Goal: Communication & Community: Ask a question

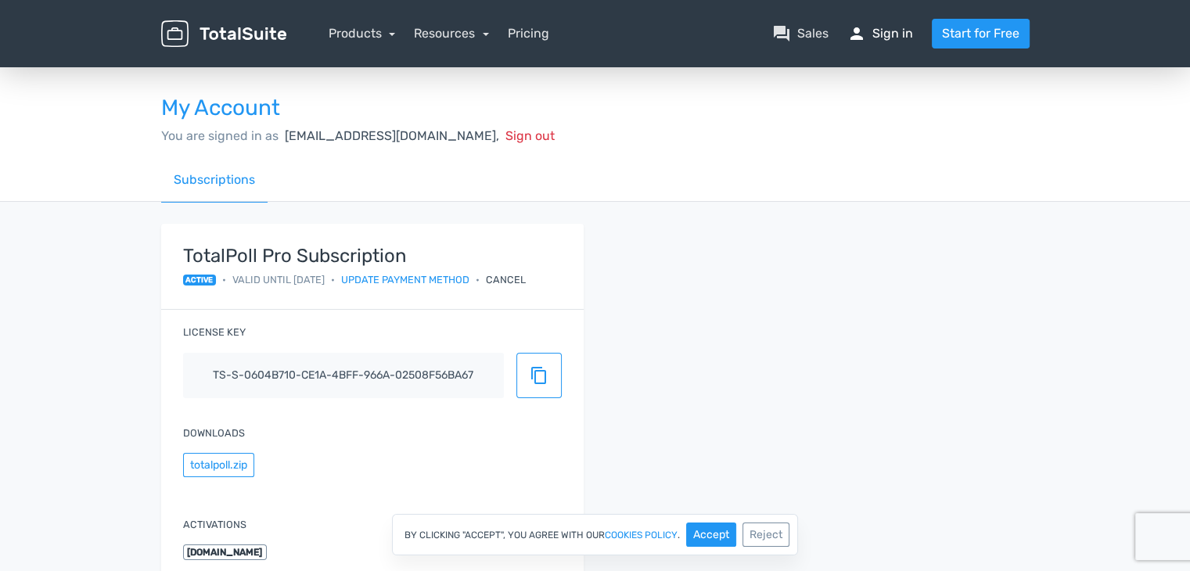
click at [871, 31] on link "person Sign in" at bounding box center [880, 33] width 66 height 19
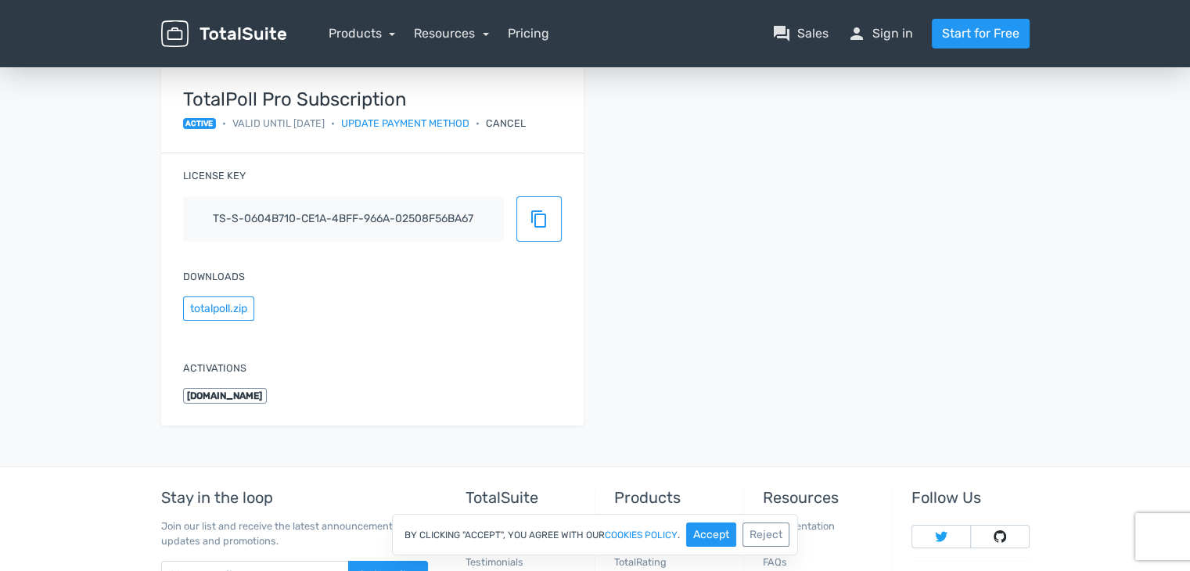
scroll to position [301, 0]
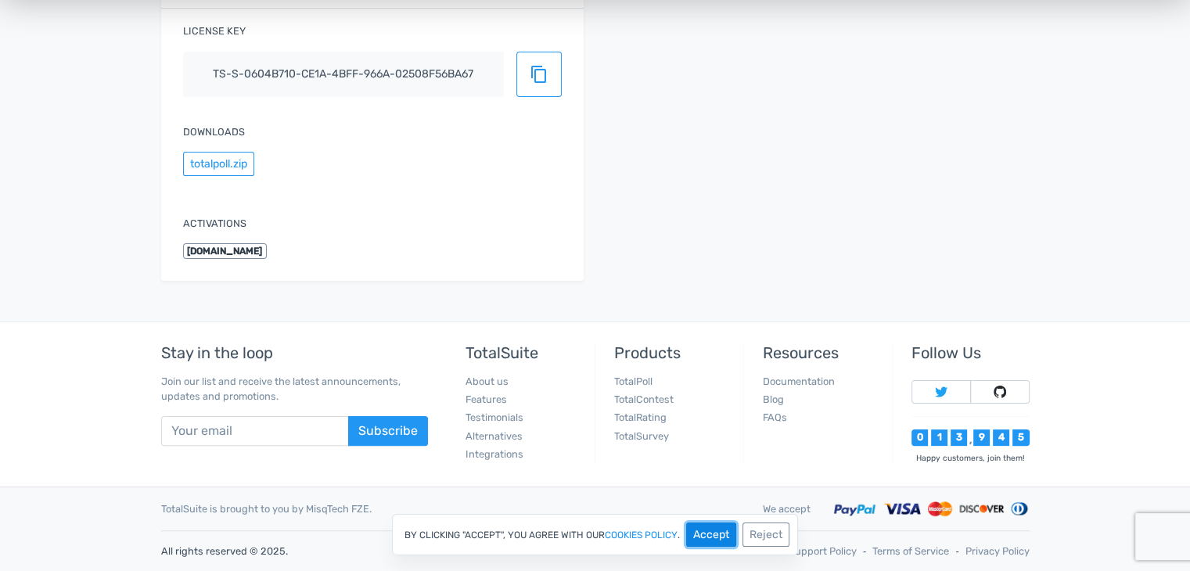
click at [713, 541] on button "Accept" at bounding box center [711, 535] width 50 height 24
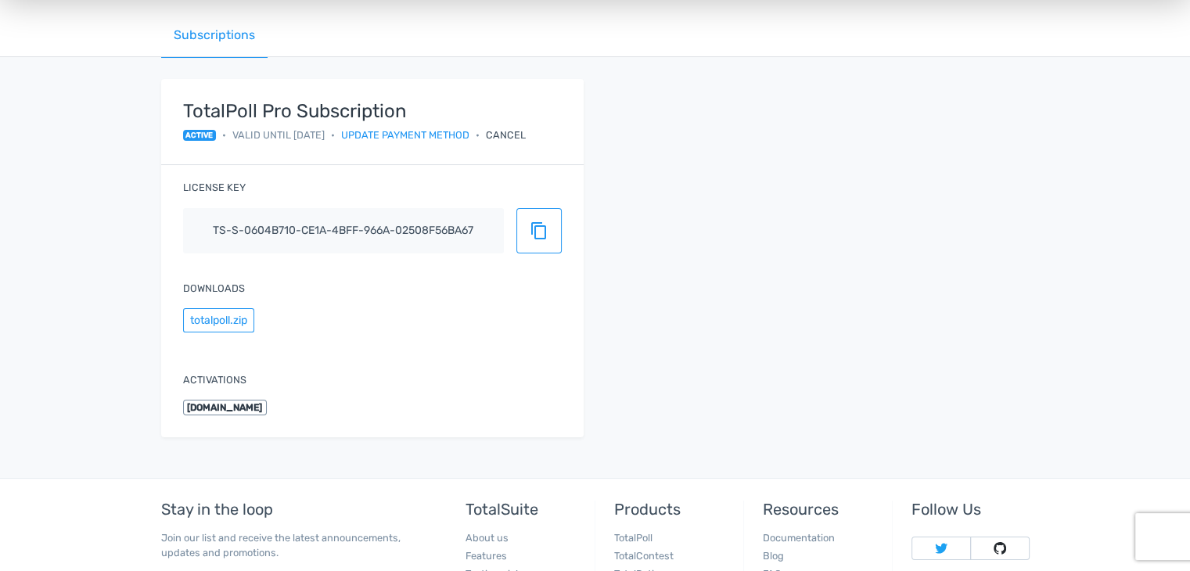
scroll to position [0, 0]
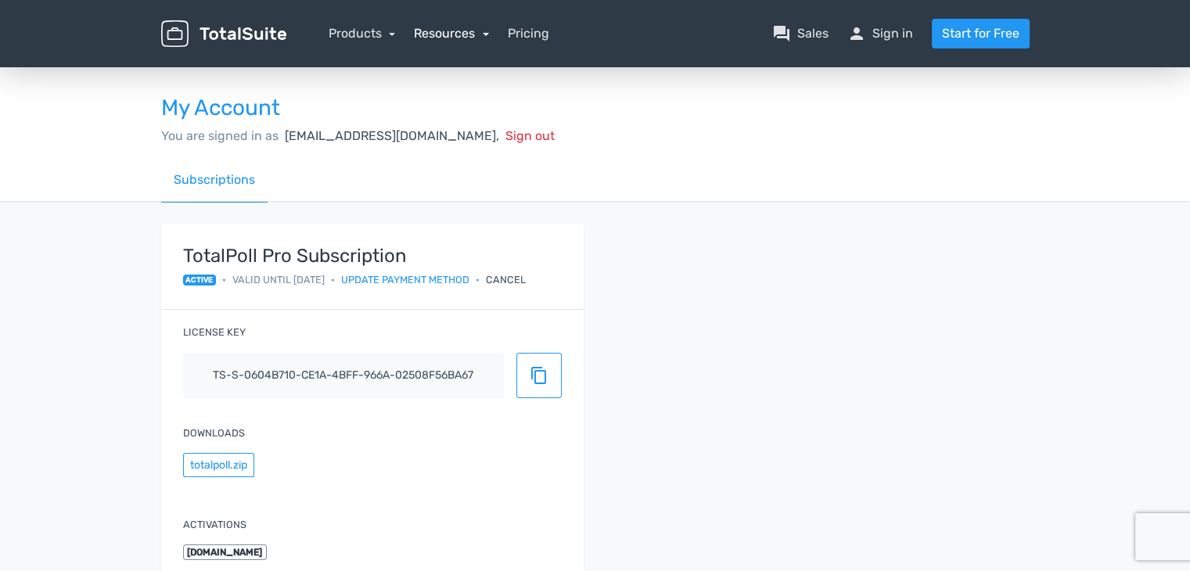
click at [465, 29] on link "Resources" at bounding box center [451, 33] width 75 height 15
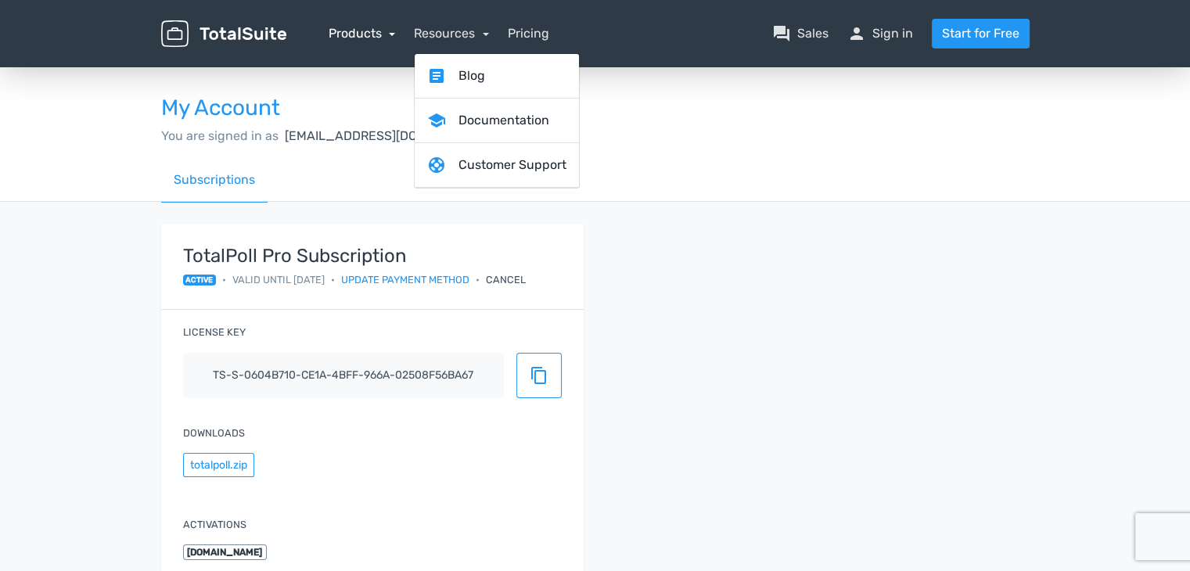
click at [338, 31] on link "Products" at bounding box center [362, 33] width 67 height 15
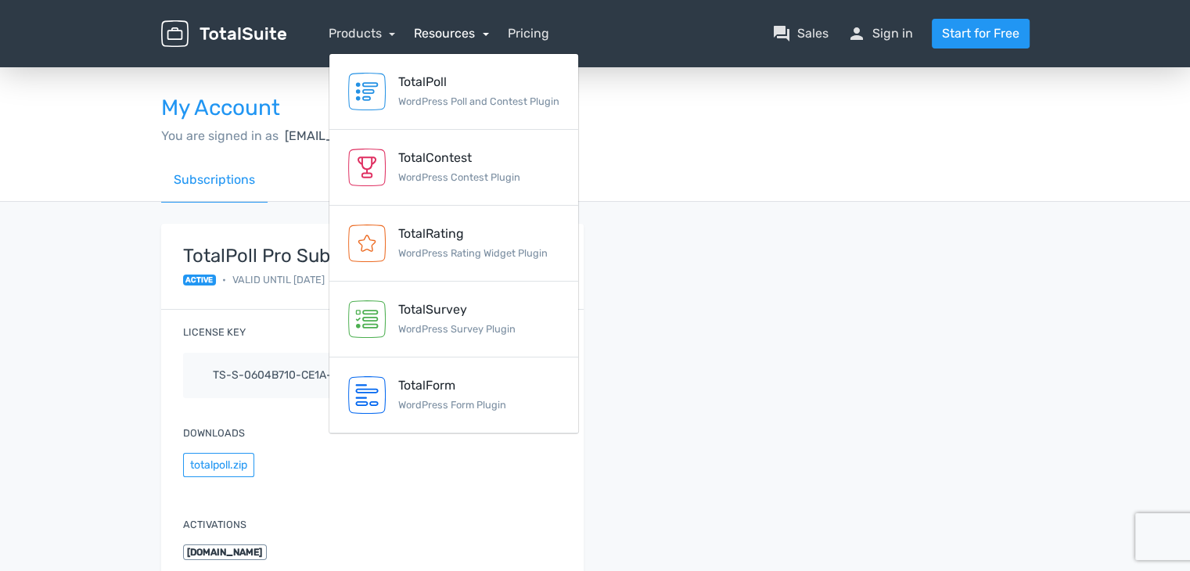
click at [482, 37] on link "Resources" at bounding box center [451, 33] width 75 height 15
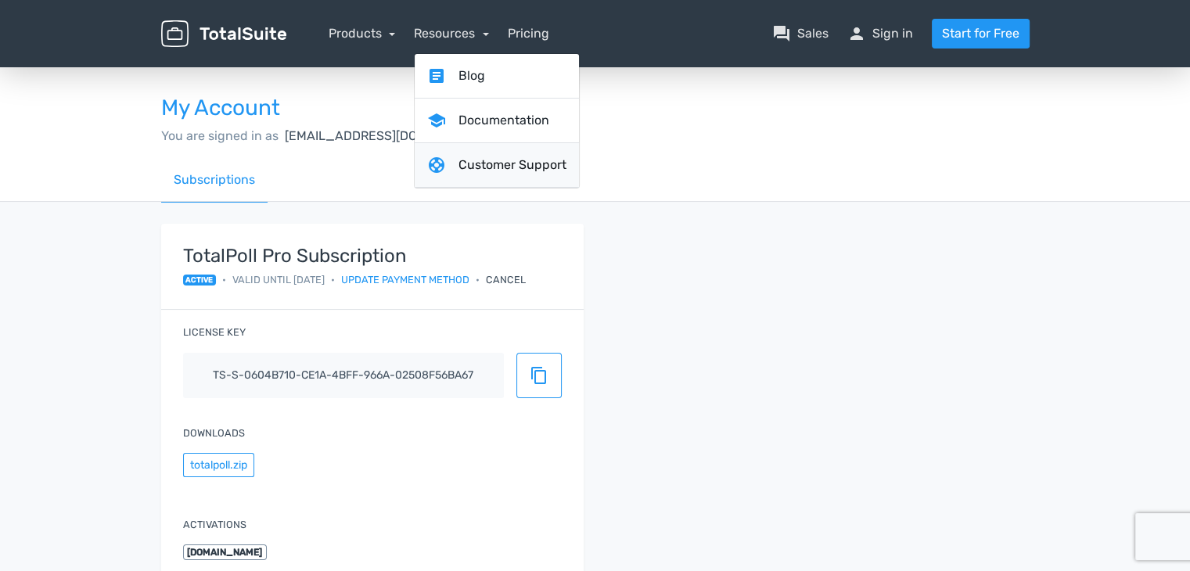
click at [474, 158] on link "support Customer Support" at bounding box center [497, 165] width 164 height 45
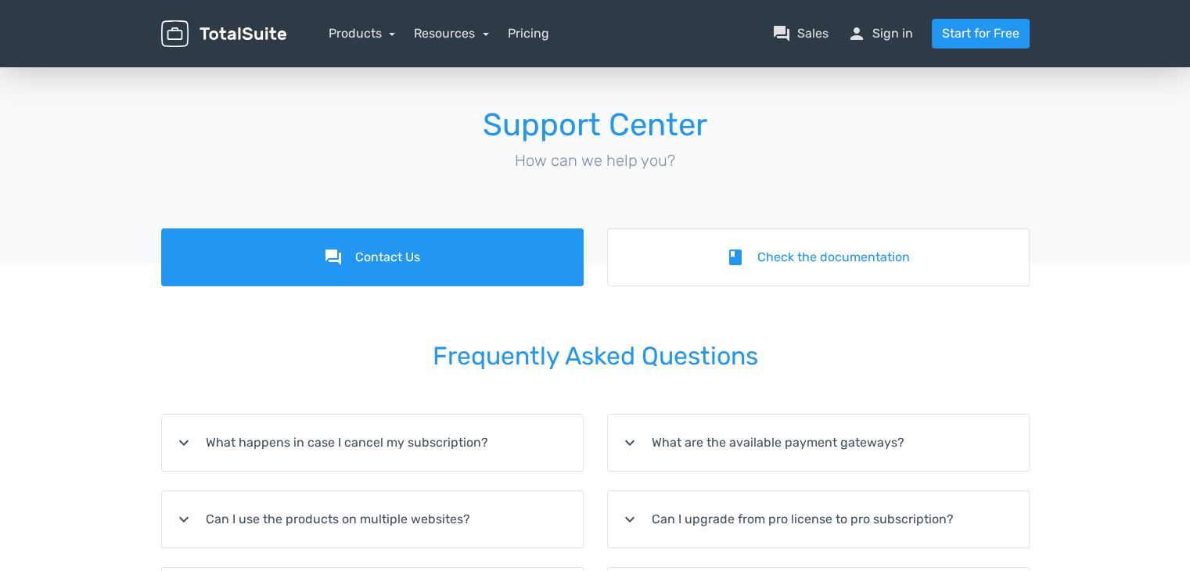
scroll to position [156, 0]
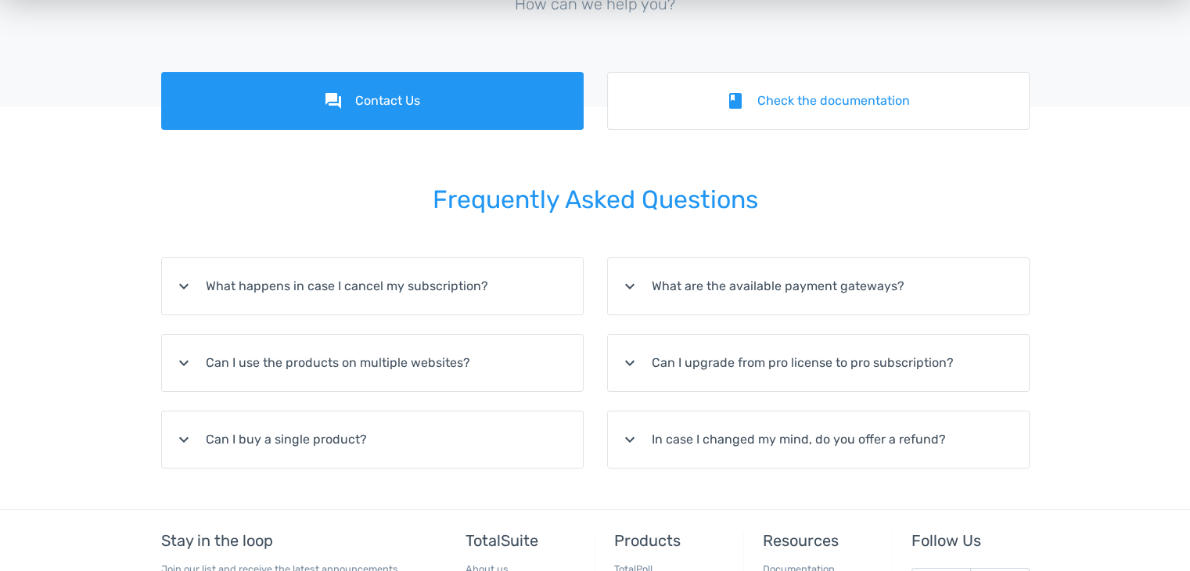
click at [742, 434] on summary "expand_more In case I changed my mind, do you offer a refund?" at bounding box center [818, 439] width 421 height 56
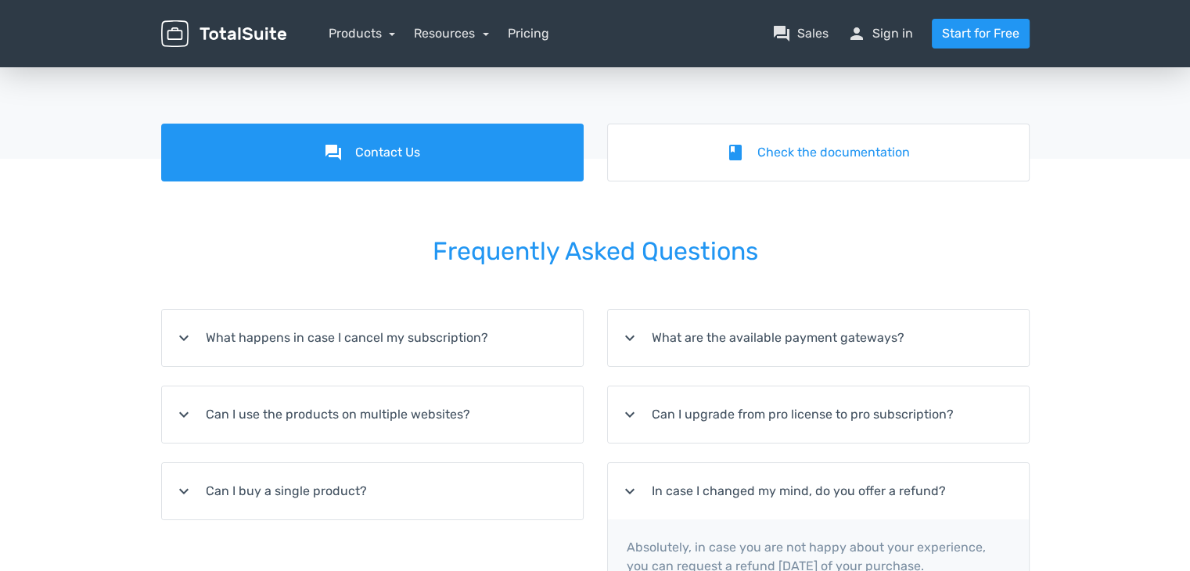
scroll to position [0, 0]
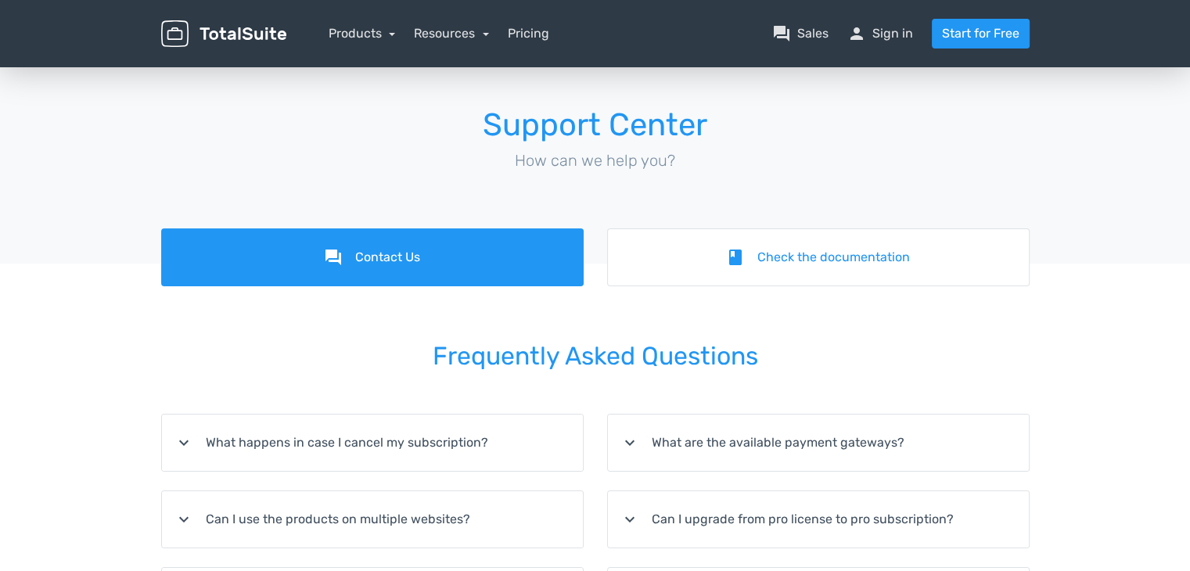
click at [52, 149] on div "Support Center How can we help you?" at bounding box center [595, 146] width 1190 height 164
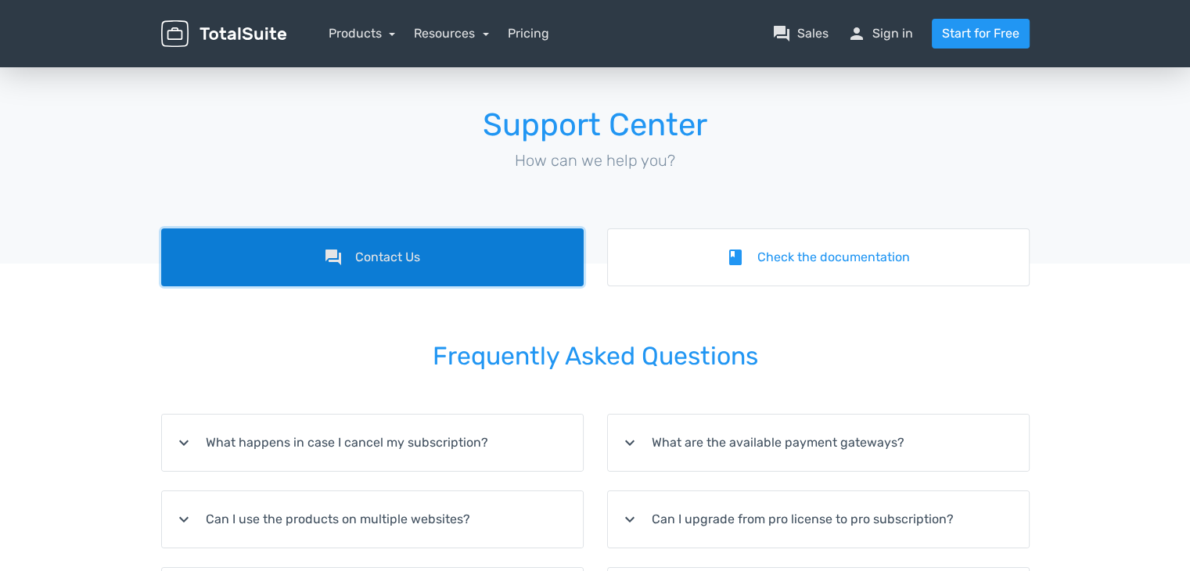
click at [447, 244] on link "forum Contact Us" at bounding box center [372, 257] width 422 height 58
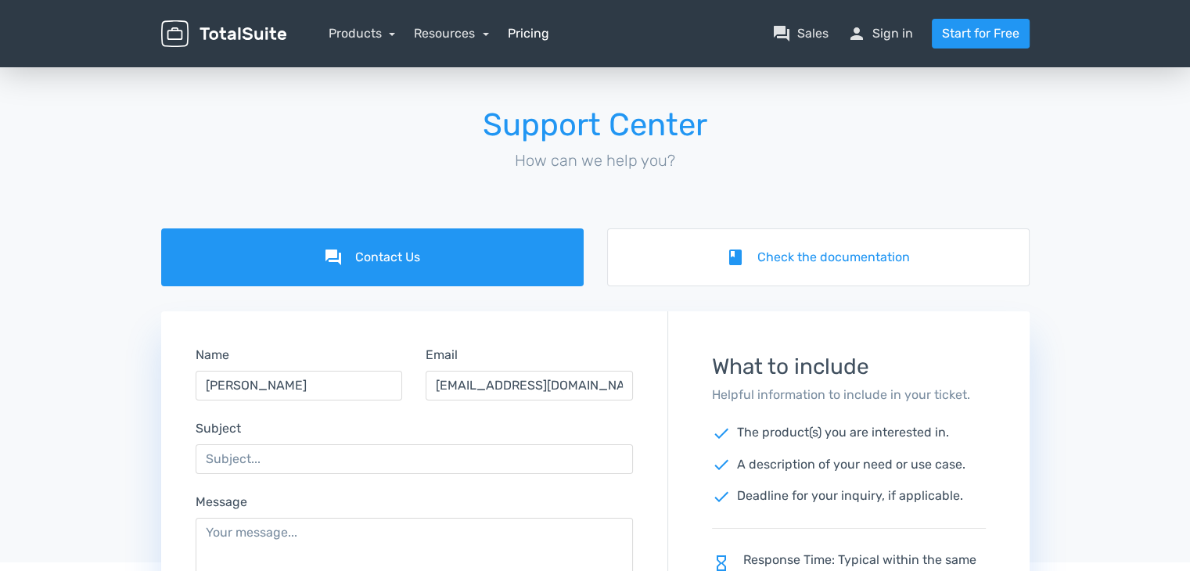
click at [537, 28] on link "Pricing" at bounding box center [528, 33] width 41 height 19
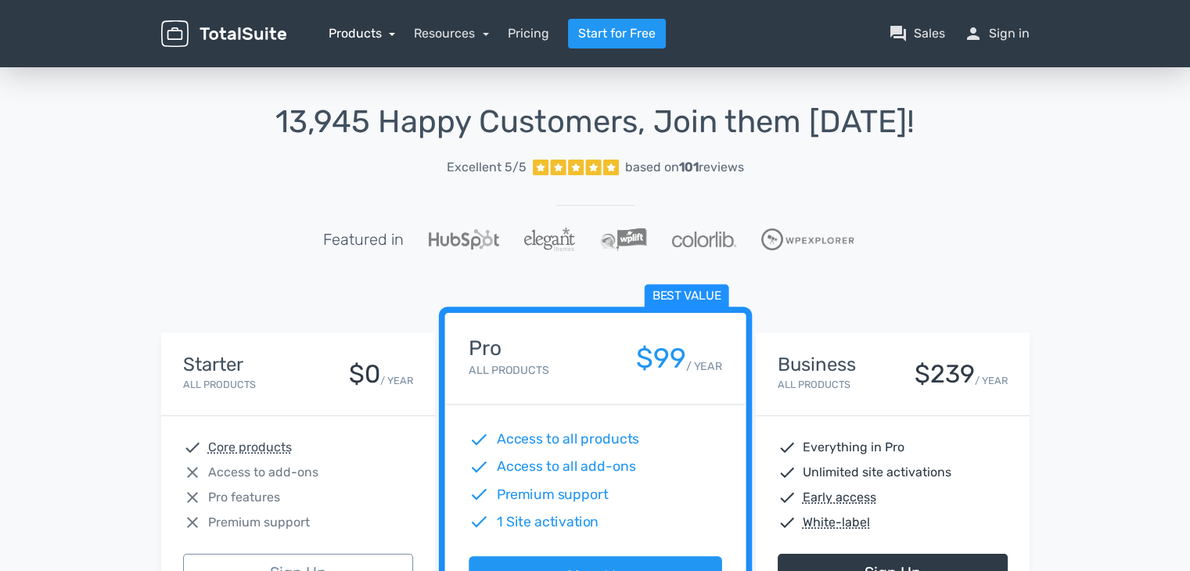
click at [376, 38] on link "Products" at bounding box center [362, 33] width 67 height 15
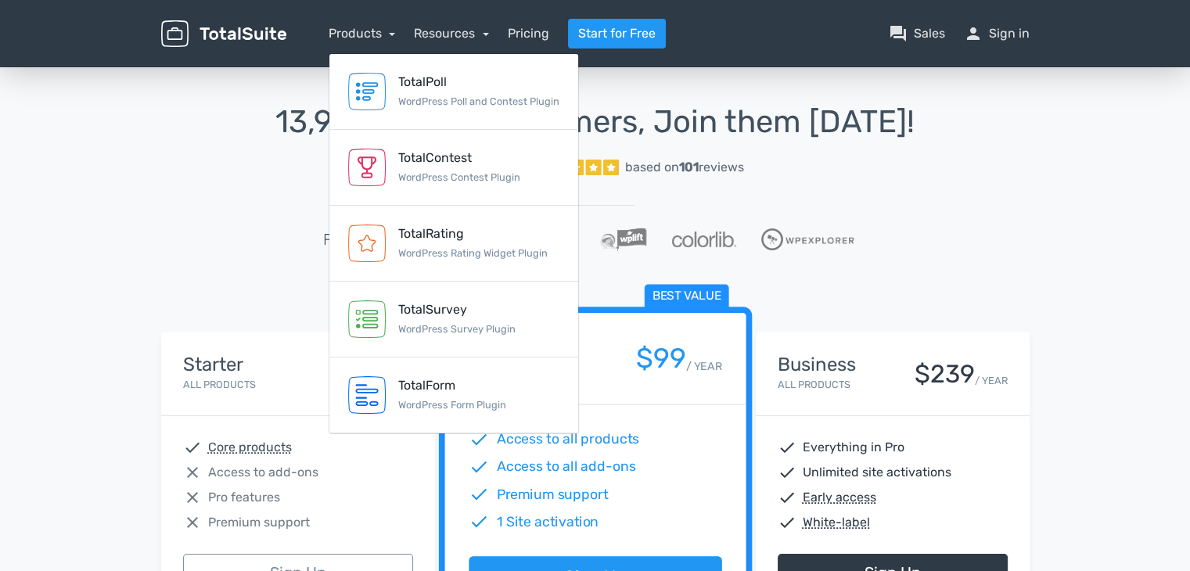
click at [228, 23] on img at bounding box center [223, 33] width 125 height 27
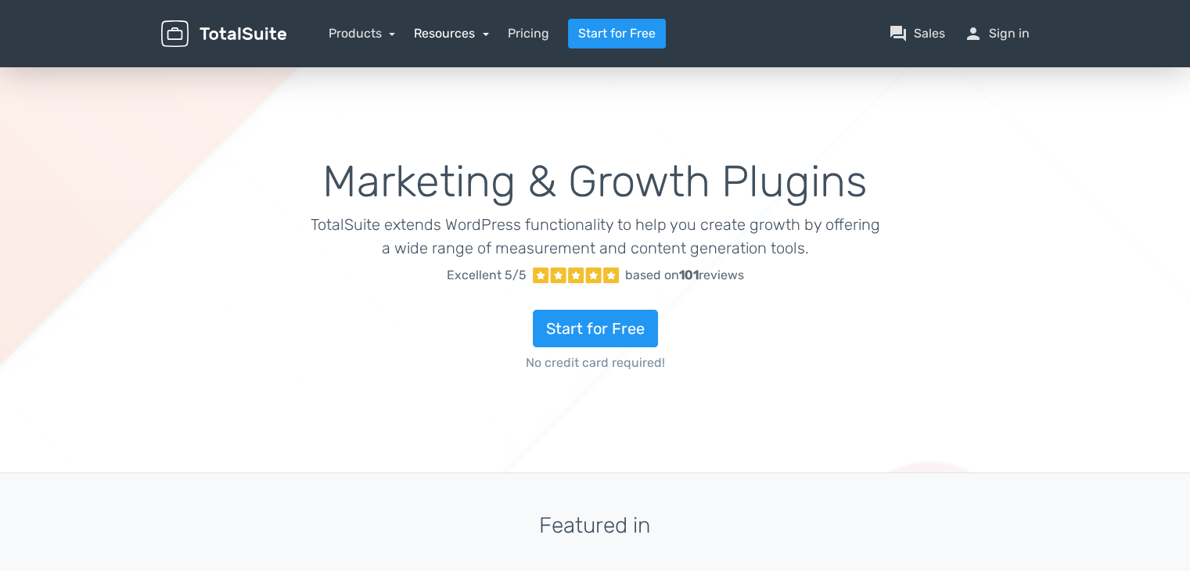
click at [464, 34] on link "Resources" at bounding box center [451, 33] width 75 height 15
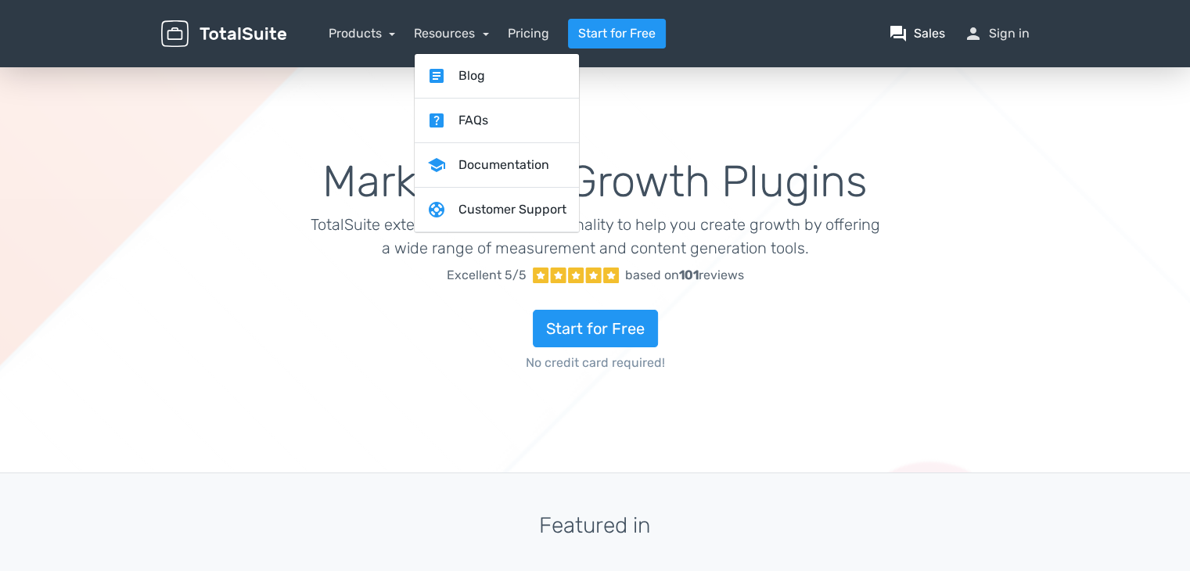
click at [920, 34] on link "question_answer Sales" at bounding box center [917, 33] width 56 height 19
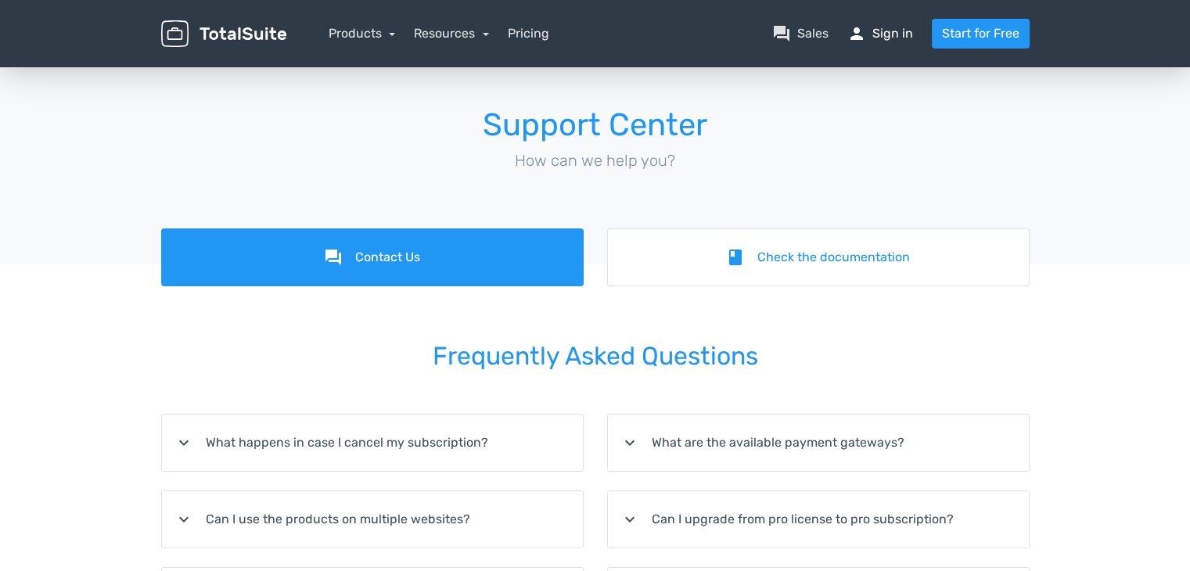
click at [872, 36] on link "person Sign in" at bounding box center [880, 33] width 66 height 19
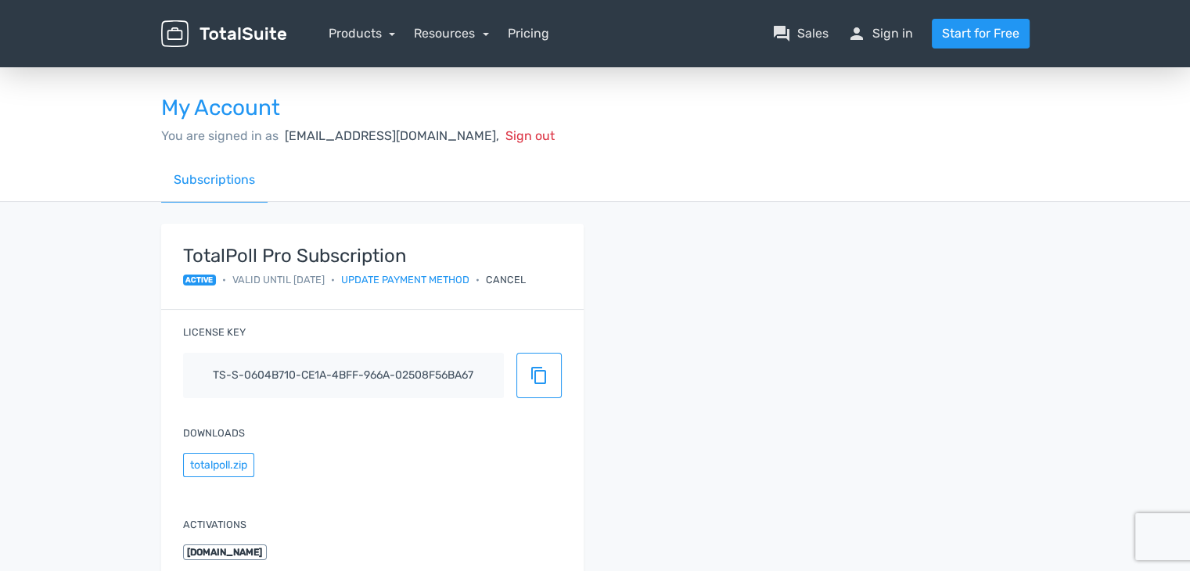
click at [521, 275] on div "Cancel" at bounding box center [506, 279] width 40 height 15
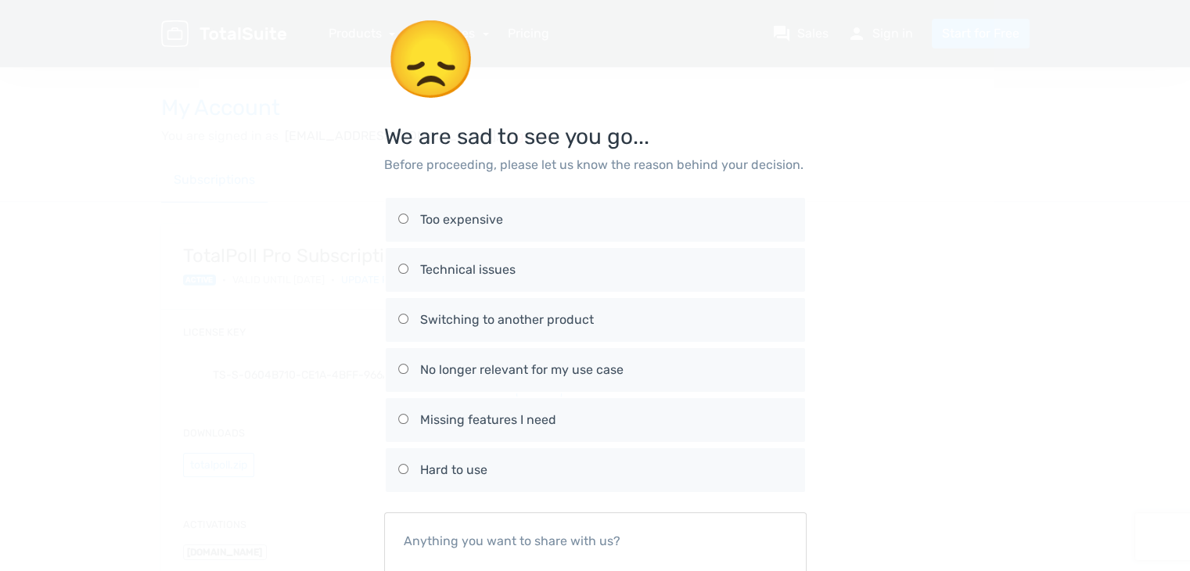
click at [475, 374] on div "No longer relevant for my use case" at bounding box center [606, 370] width 372 height 19
click at [408, 374] on input "No longer relevant for my use case" at bounding box center [403, 369] width 10 height 10
radio input "true"
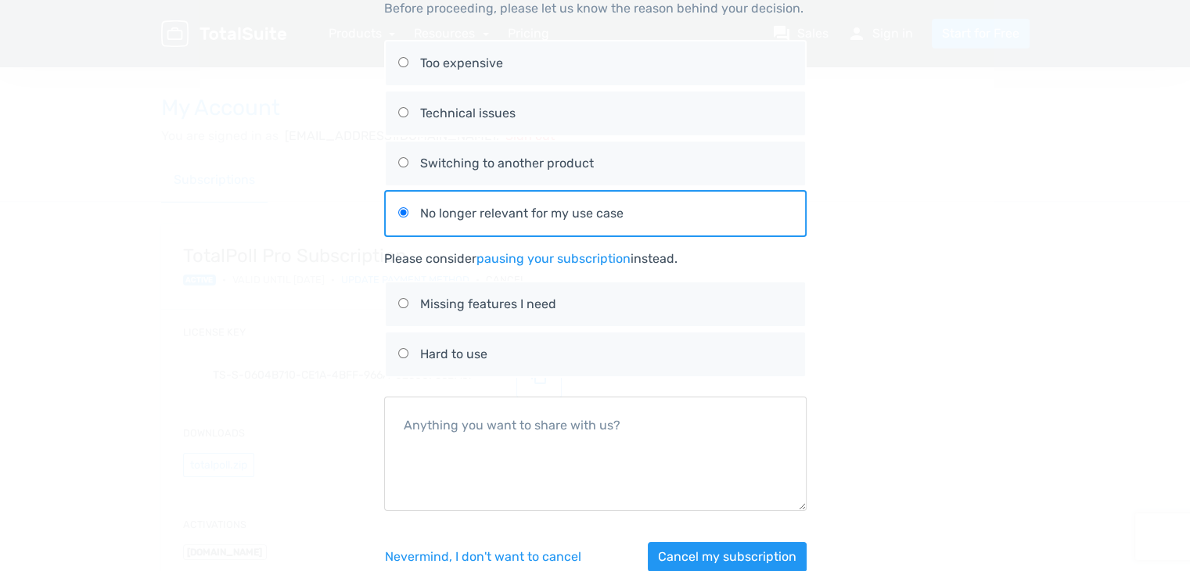
scroll to position [191, 0]
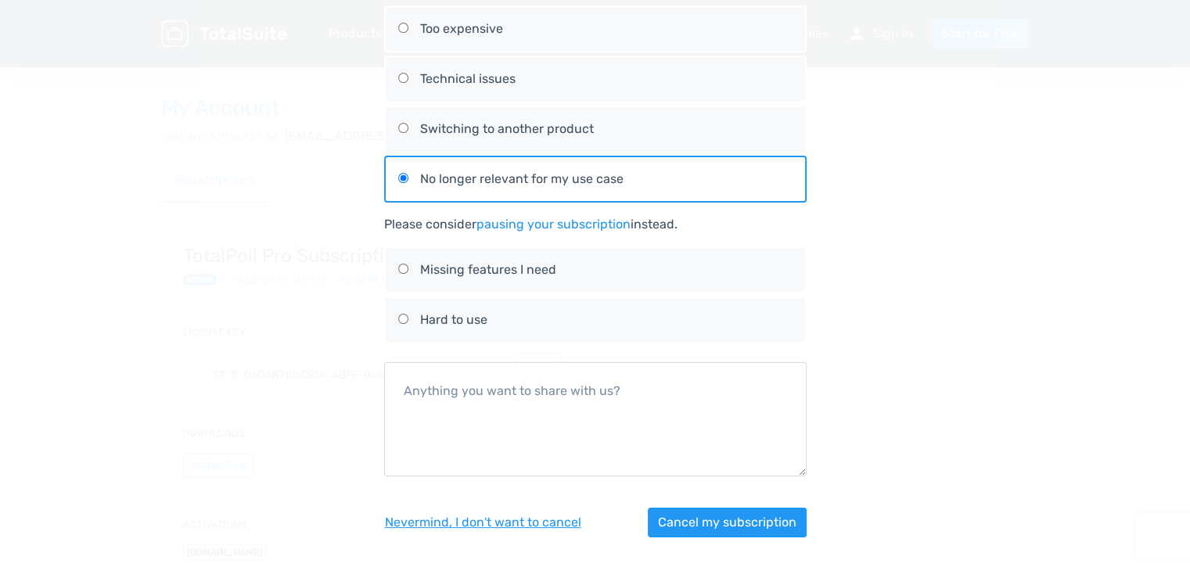
click at [448, 516] on button "Nevermind, I don't want to cancel" at bounding box center [483, 523] width 198 height 30
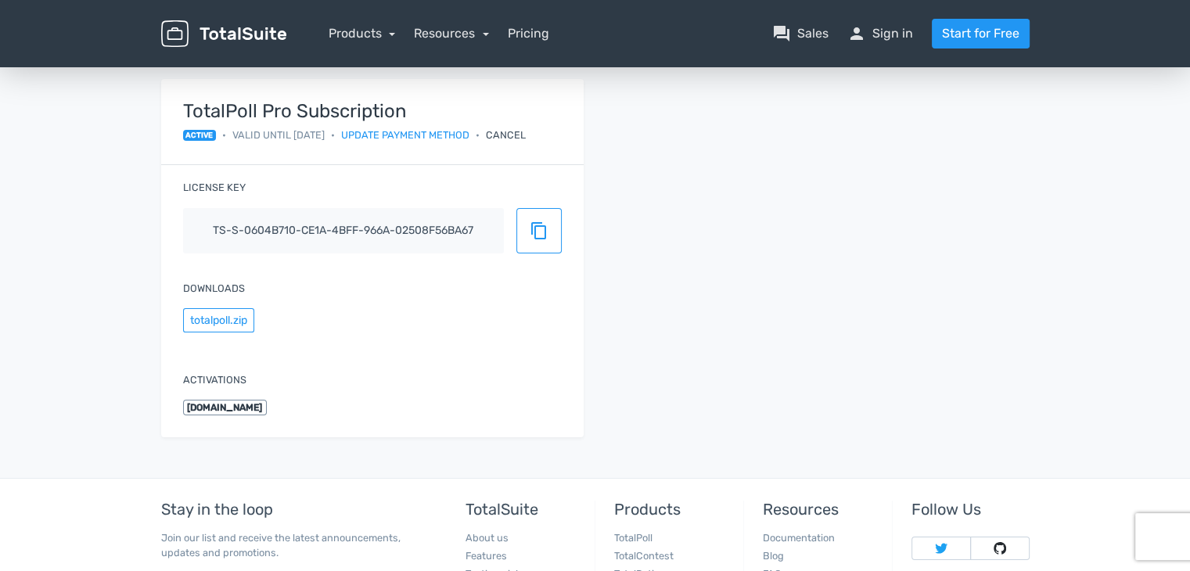
scroll to position [0, 0]
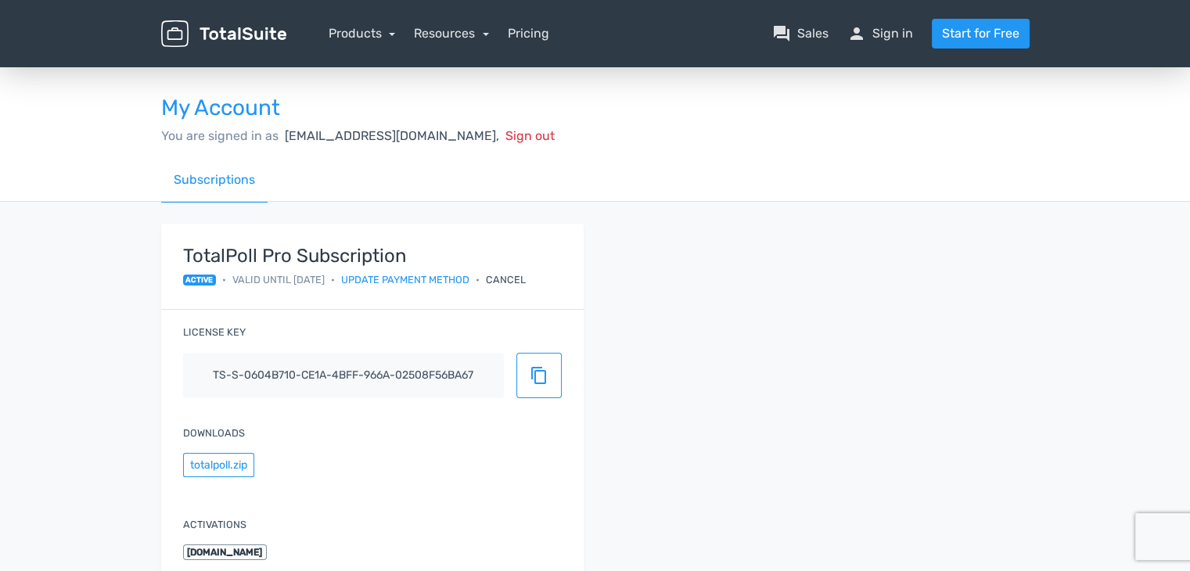
click at [526, 274] on div "Cancel" at bounding box center [506, 279] width 40 height 15
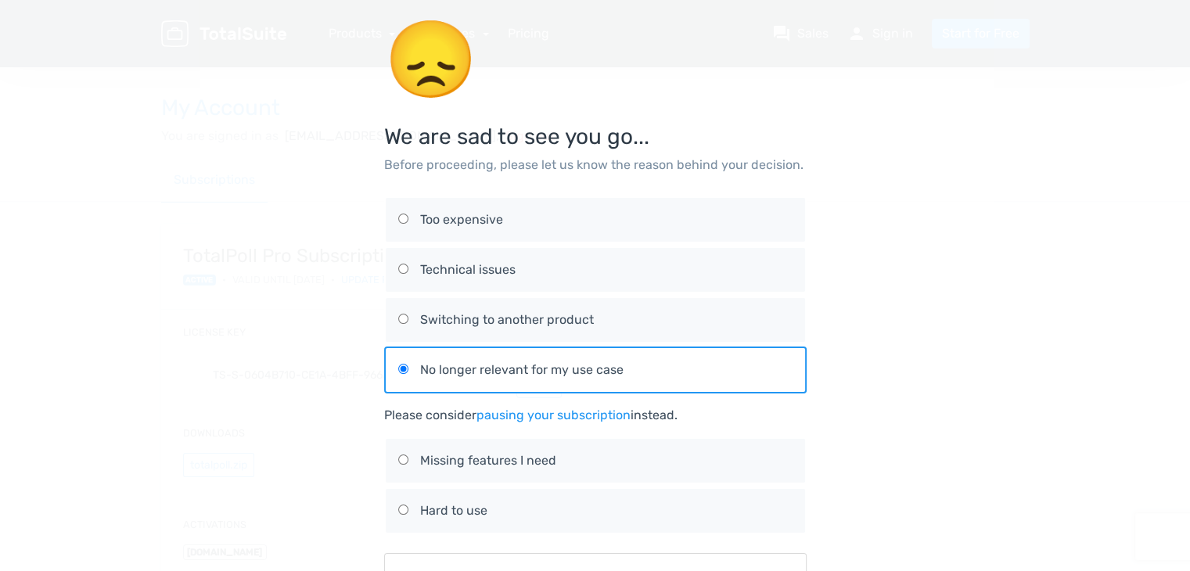
scroll to position [191, 0]
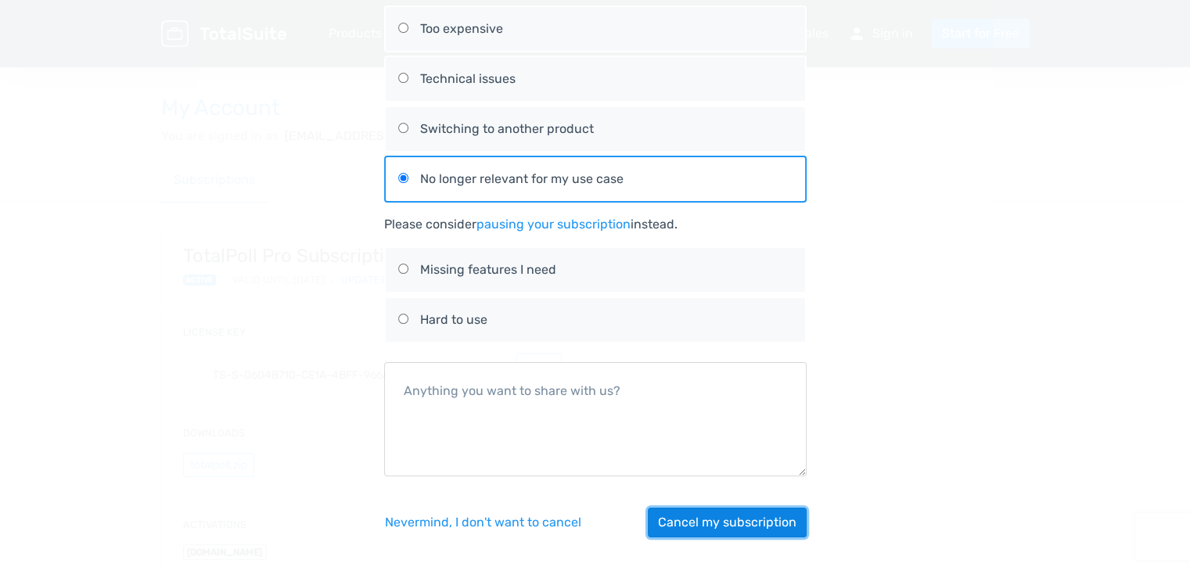
click at [688, 524] on button "Cancel my subscription" at bounding box center [727, 523] width 159 height 30
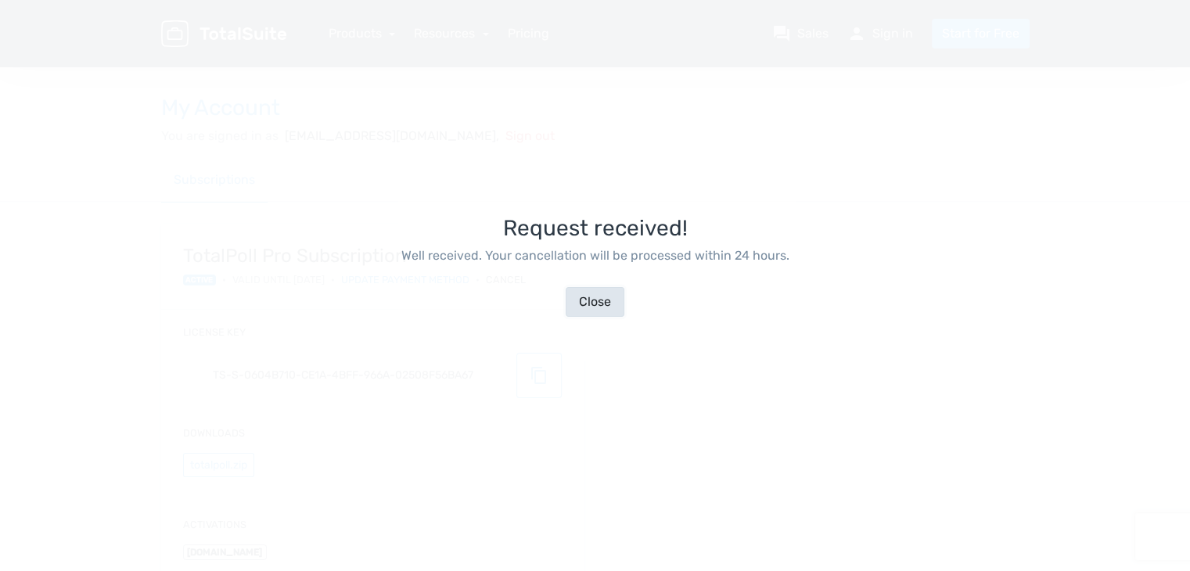
click at [598, 307] on button "Close" at bounding box center [595, 302] width 59 height 30
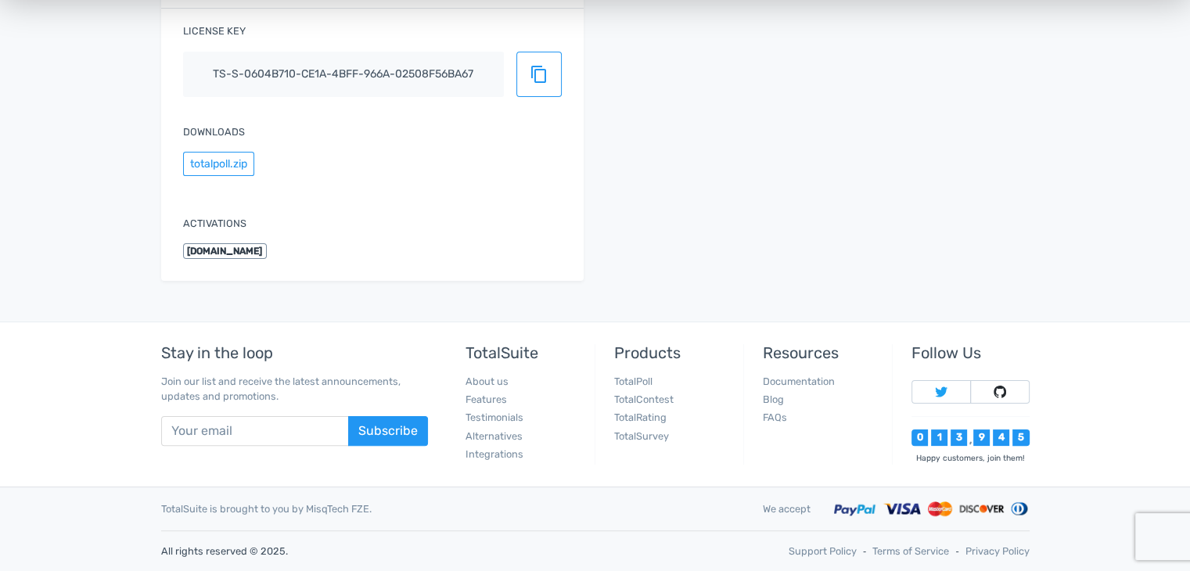
scroll to position [0, 0]
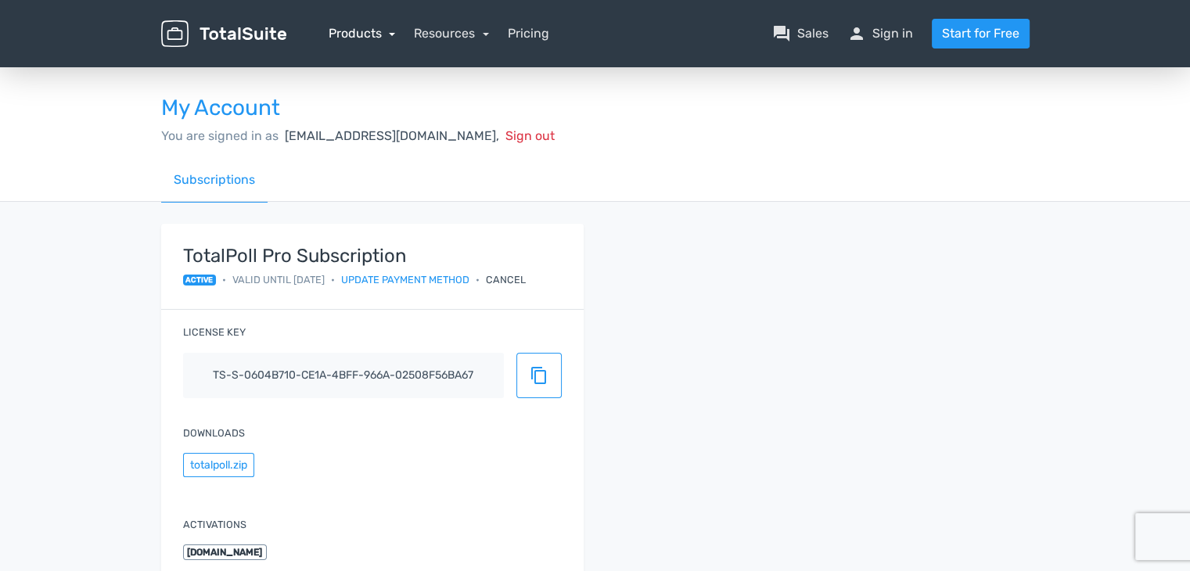
click at [356, 31] on link "Products" at bounding box center [362, 33] width 67 height 15
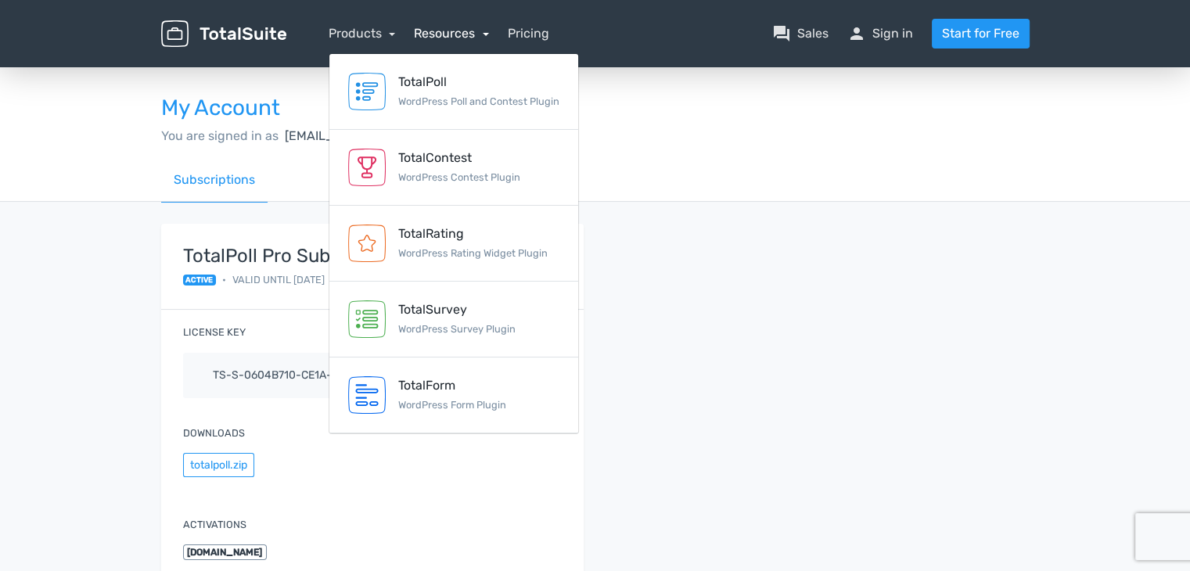
click at [478, 31] on link "Resources" at bounding box center [451, 33] width 75 height 15
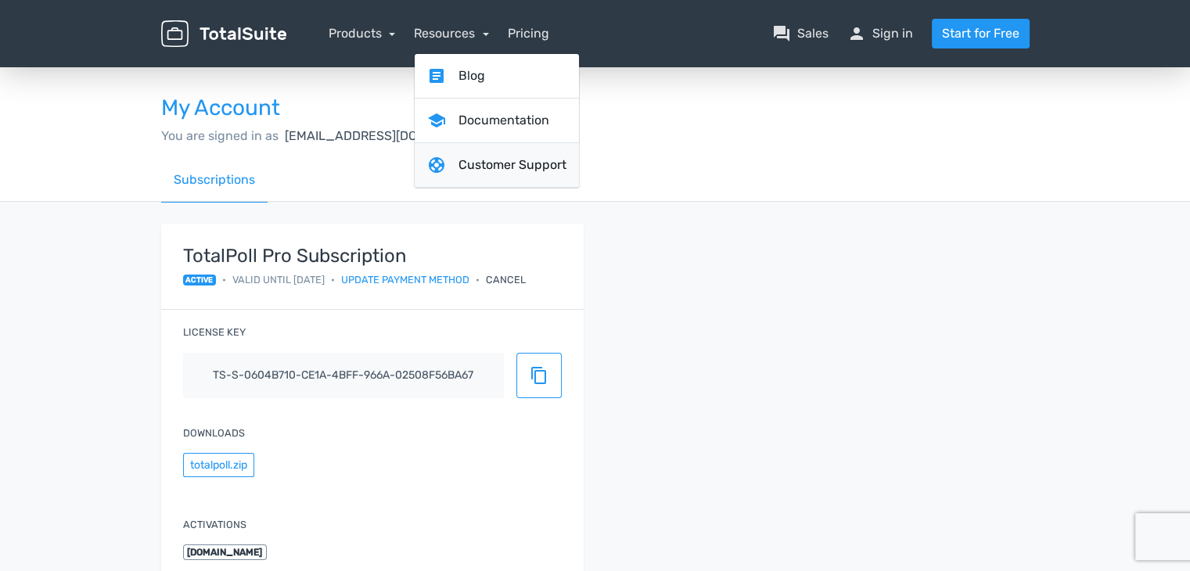
click at [526, 171] on link "support Customer Support" at bounding box center [497, 165] width 164 height 45
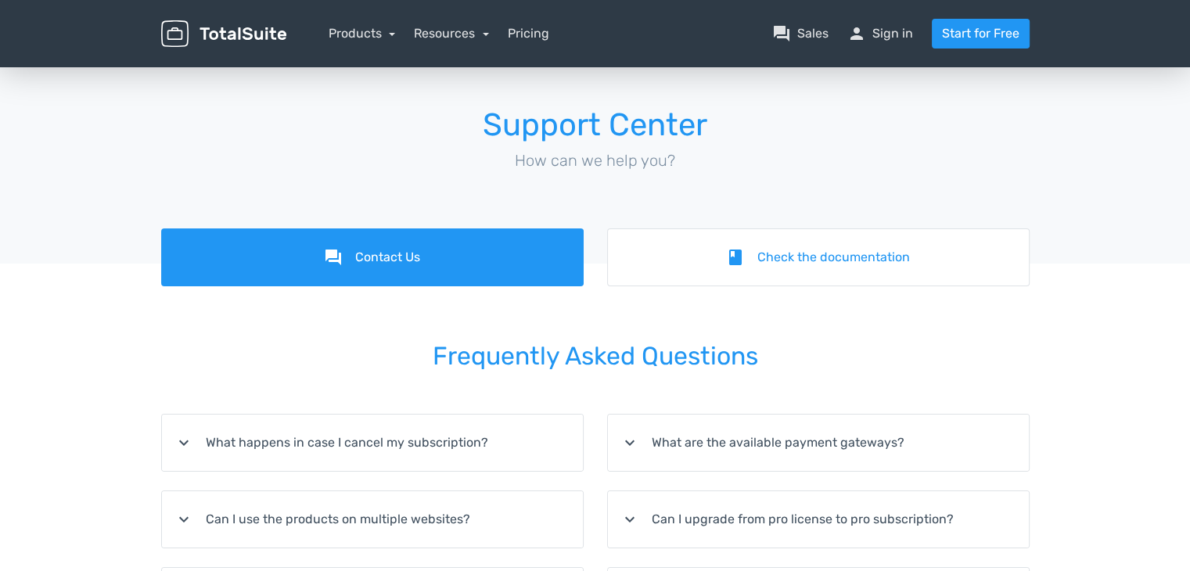
click at [91, 225] on div "Support Center How can we help you?" at bounding box center [595, 146] width 1190 height 164
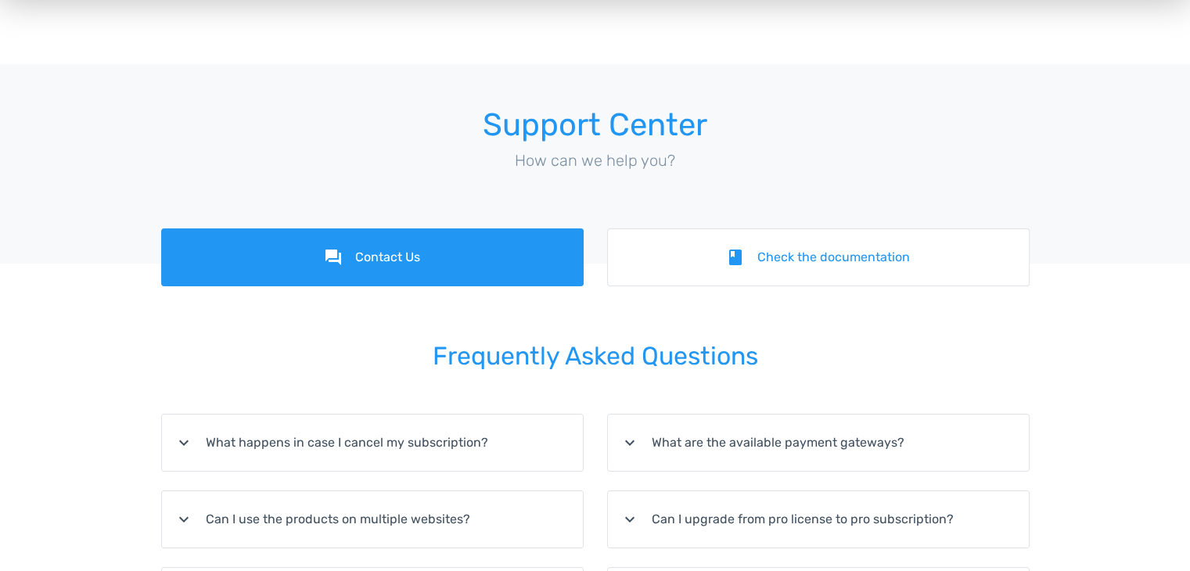
scroll to position [156, 0]
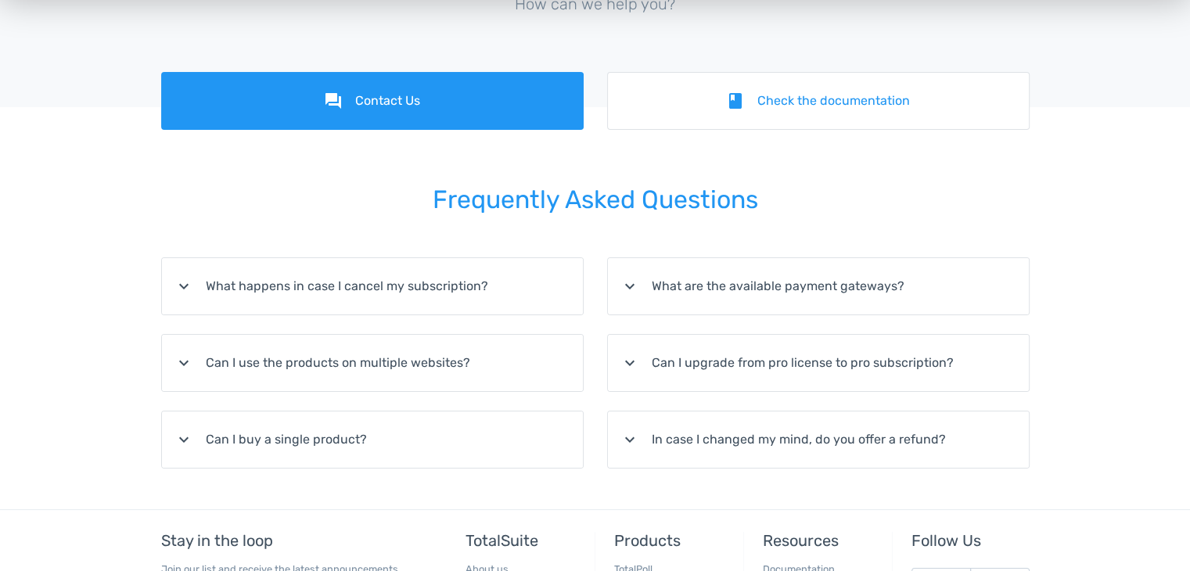
click at [444, 278] on summary "expand_more What happens in case I cancel my subscription?" at bounding box center [372, 286] width 421 height 56
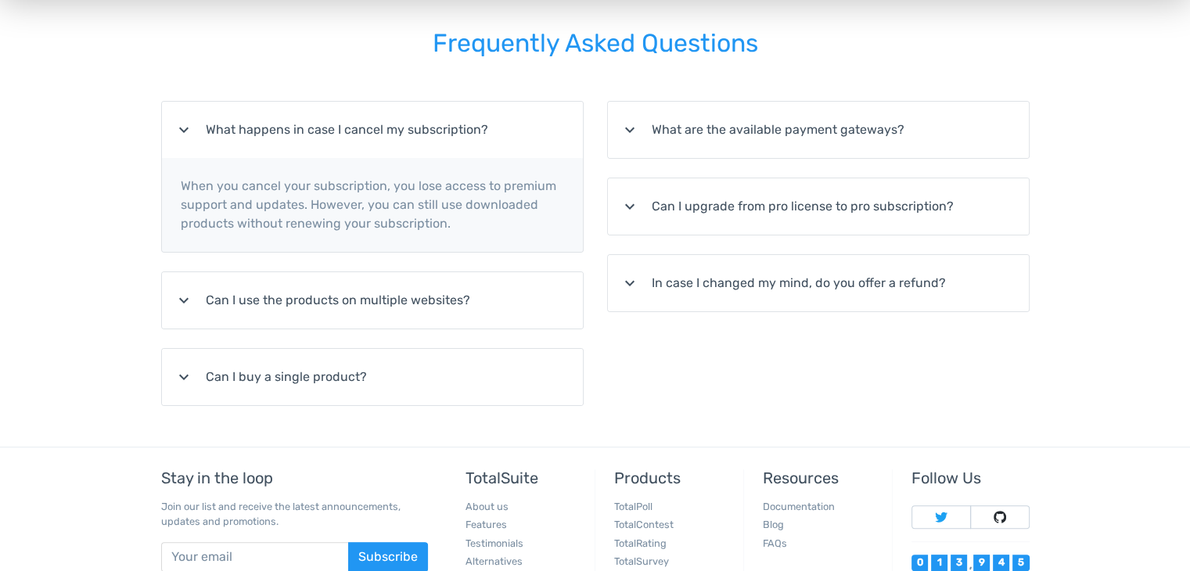
scroll to position [437, 0]
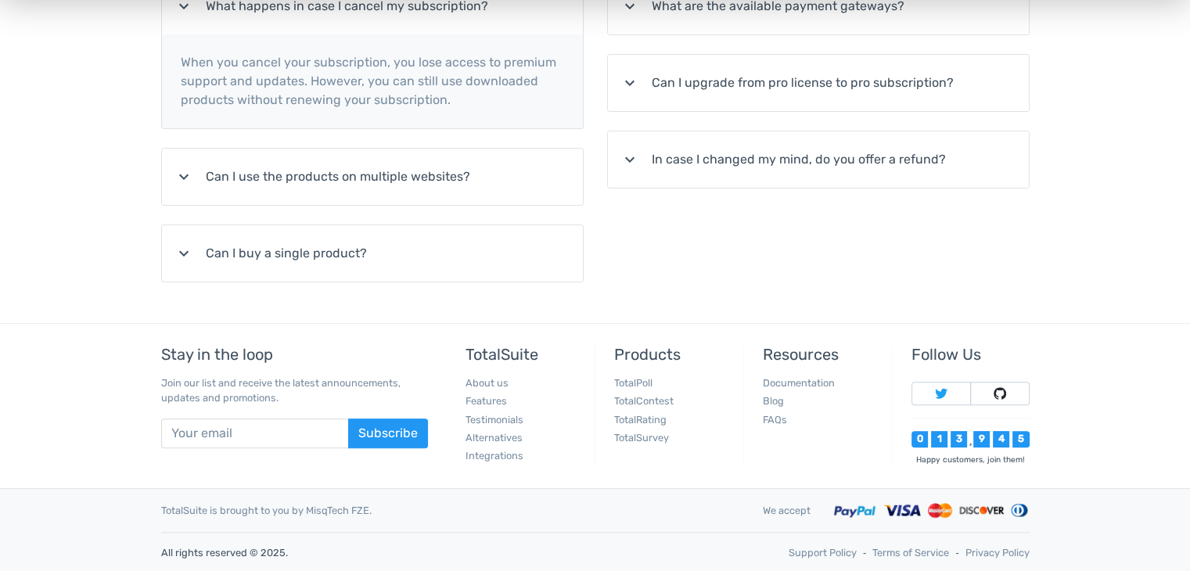
click at [688, 161] on summary "expand_more In case I changed my mind, do you offer a refund?" at bounding box center [818, 159] width 421 height 56
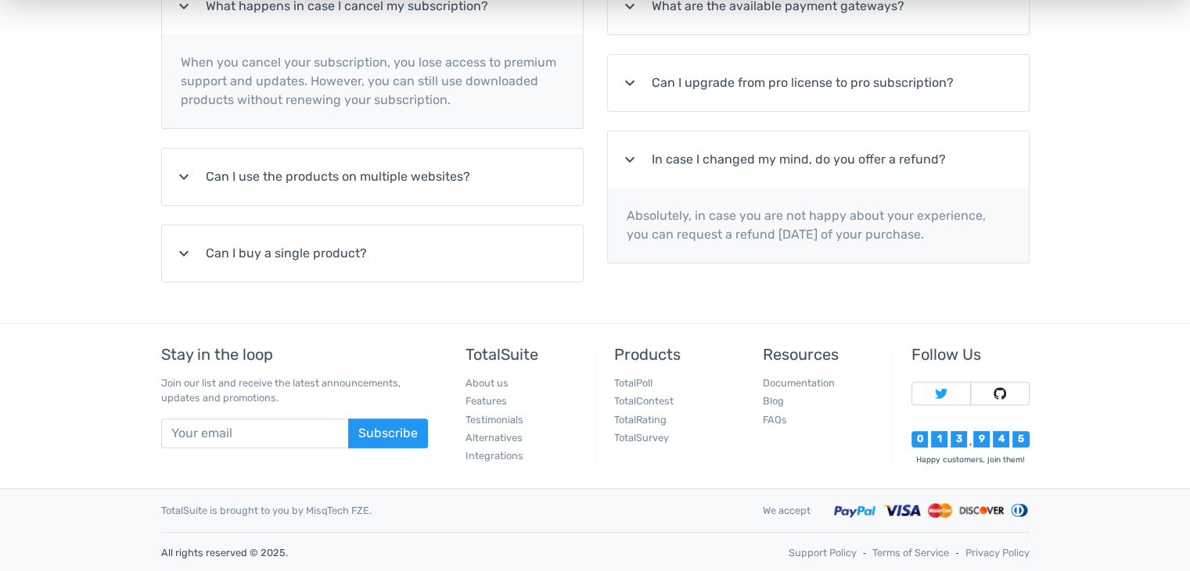
scroll to position [0, 0]
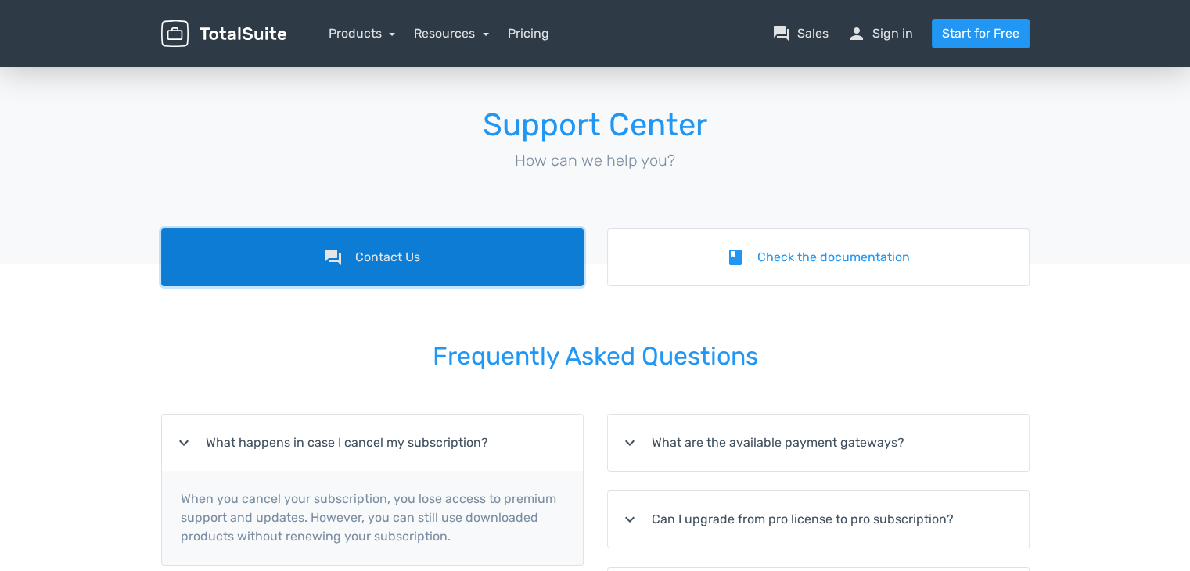
click at [355, 244] on link "forum Contact Us" at bounding box center [372, 257] width 422 height 58
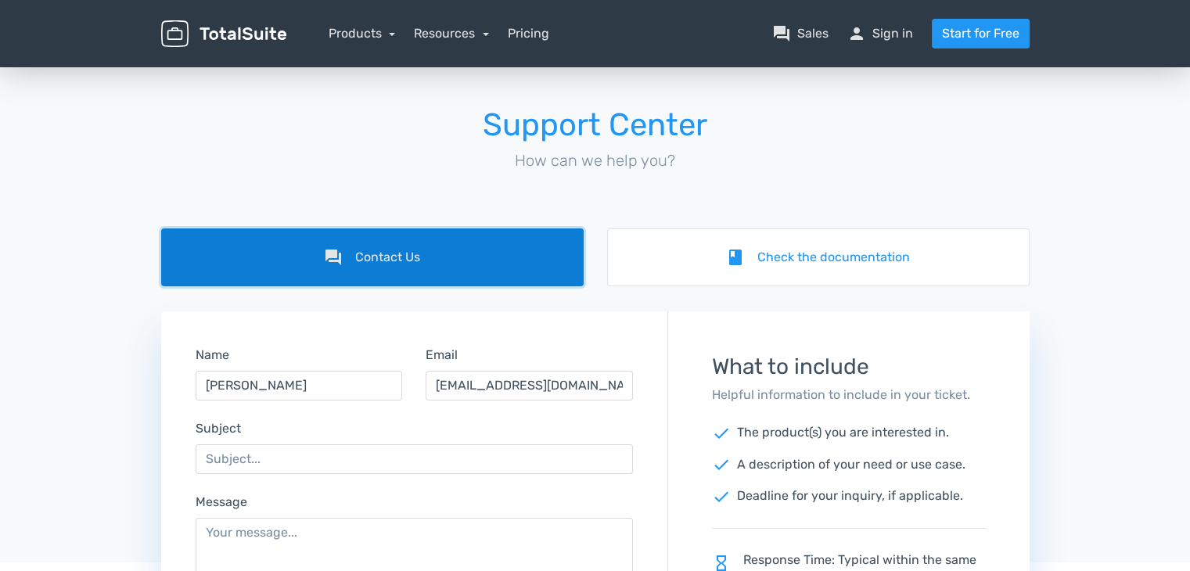
scroll to position [156, 0]
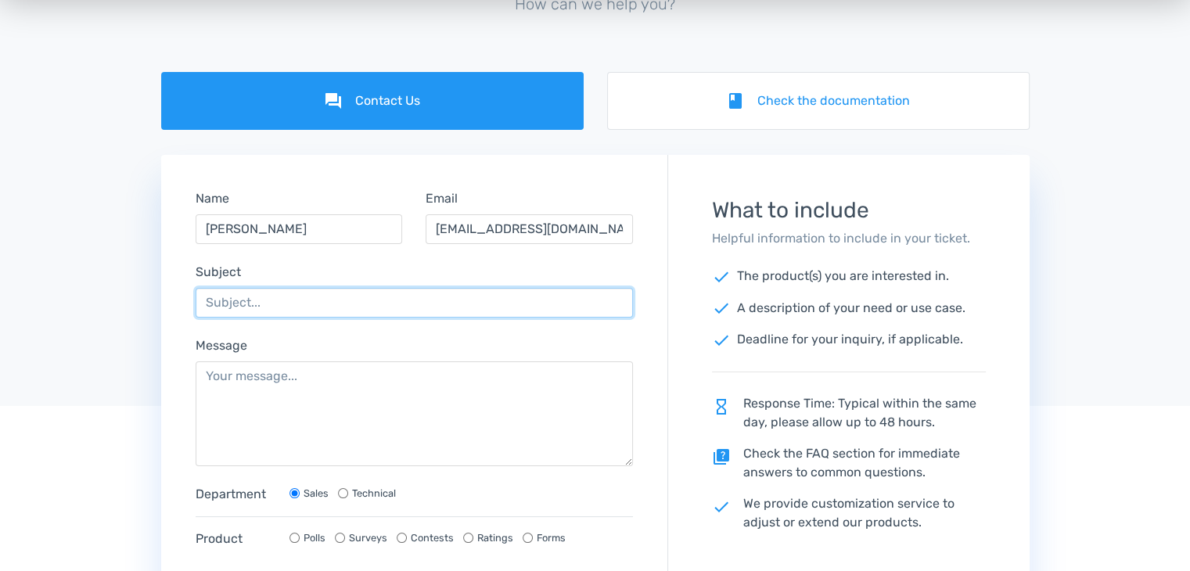
click at [296, 301] on input "Subject" at bounding box center [415, 303] width 438 height 30
type input "-"
type input "Reembolso por renovación automática accidental."
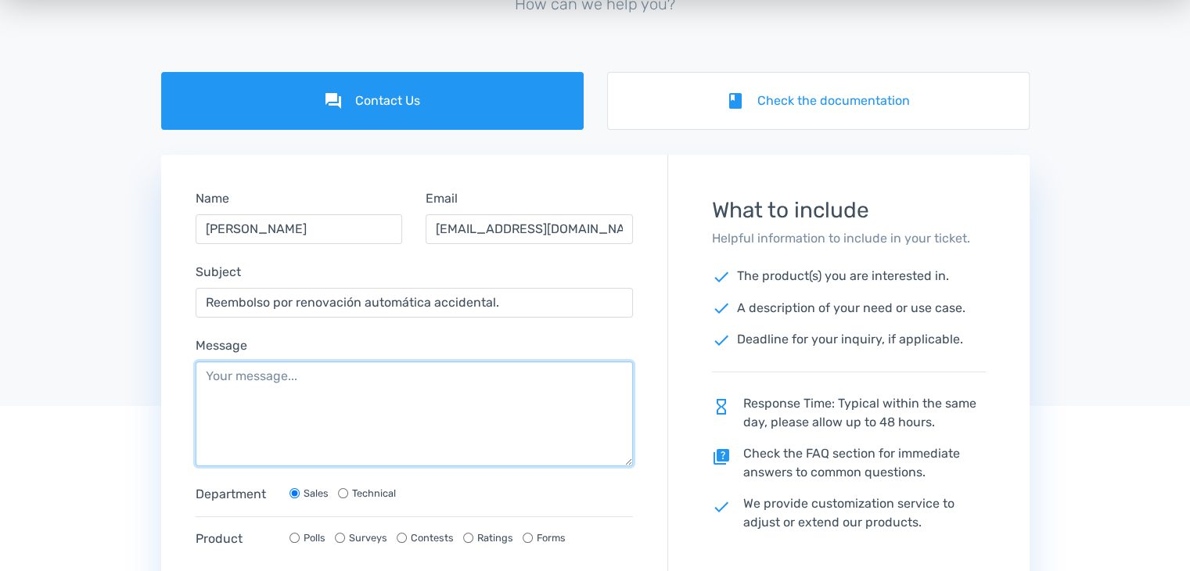
click at [225, 429] on textarea "Message" at bounding box center [415, 413] width 438 height 105
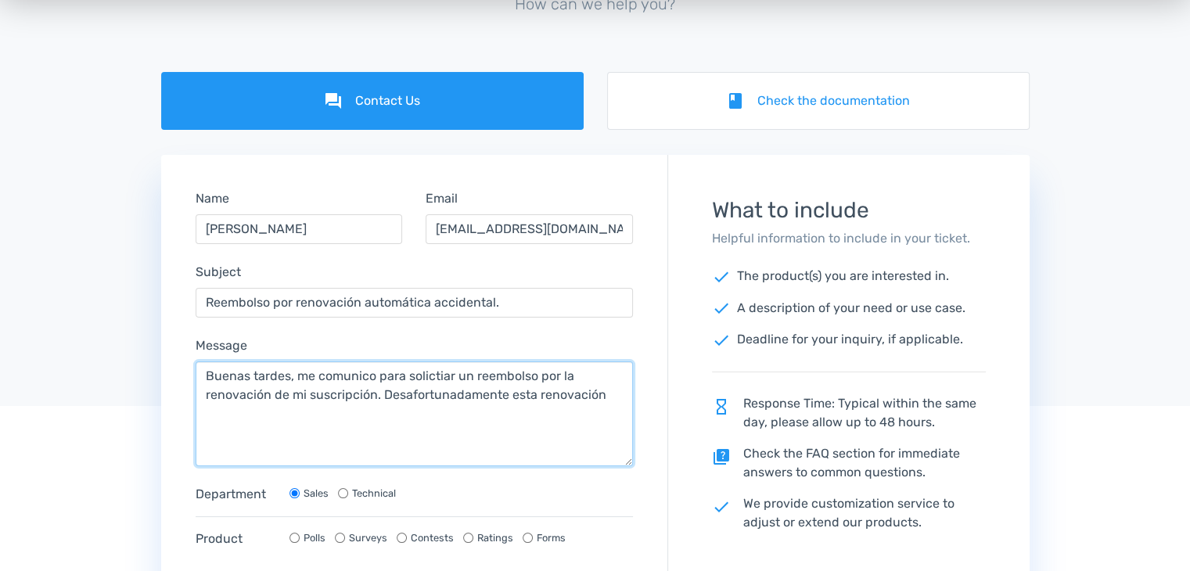
scroll to position [313, 0]
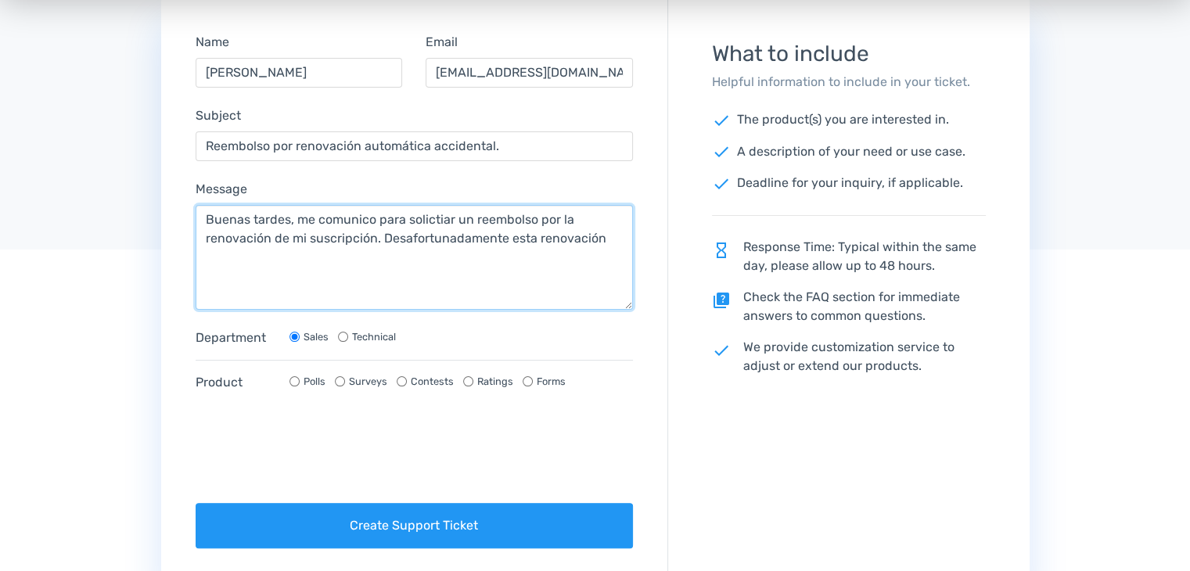
type textarea "Buenas tardes, me comunico para solictiar un reembolso por la renovación de mi …"
click at [294, 379] on input "Polls" at bounding box center [294, 381] width 10 height 10
radio input "true"
click at [598, 231] on textarea "Buenas tardes, me comunico para solictiar un reembolso por la renovación de mi …" at bounding box center [415, 257] width 438 height 105
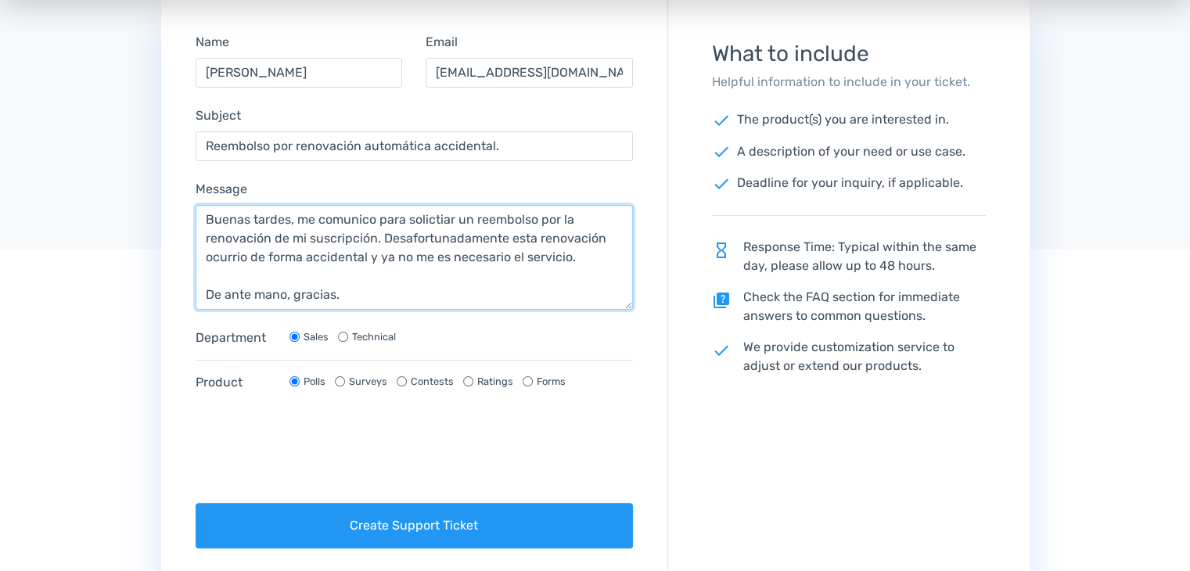
type textarea "Buenas tardes, me comunico para solictiar un reembolso por la renovación de mi …"
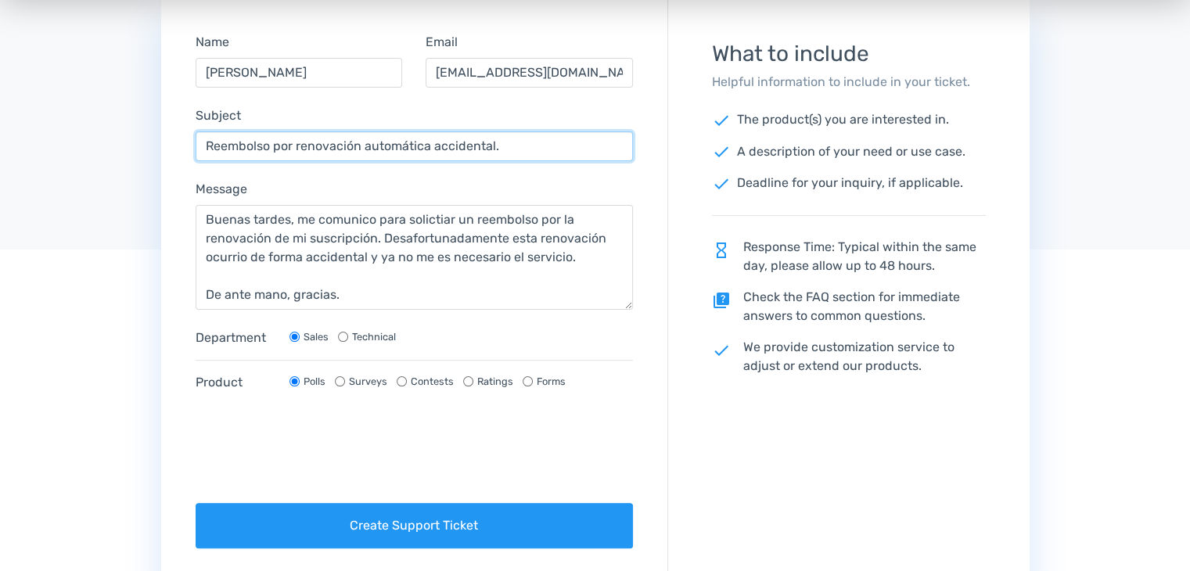
drag, startPoint x: 509, startPoint y: 142, endPoint x: 426, endPoint y: 145, distance: 83.0
click at [426, 145] on input "Reembolso por renovación automática accidental." at bounding box center [415, 146] width 438 height 30
type input "Reembolso por renovación automática"
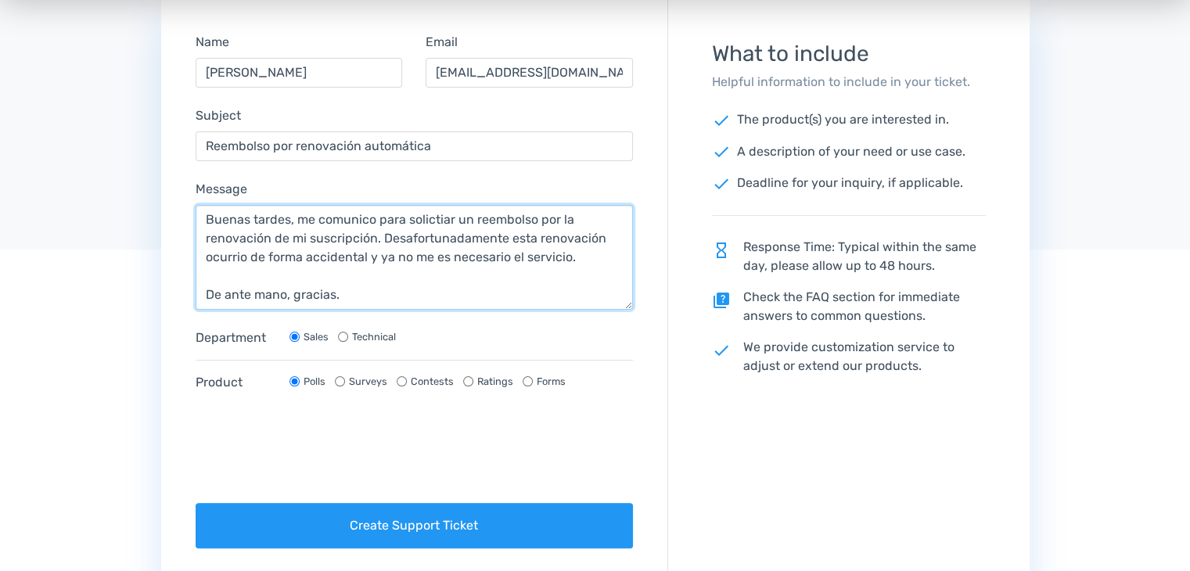
click at [242, 255] on textarea "Buenas tardes, me comunico para solictiar un reembolso por la renovación de mi …" at bounding box center [415, 257] width 438 height 105
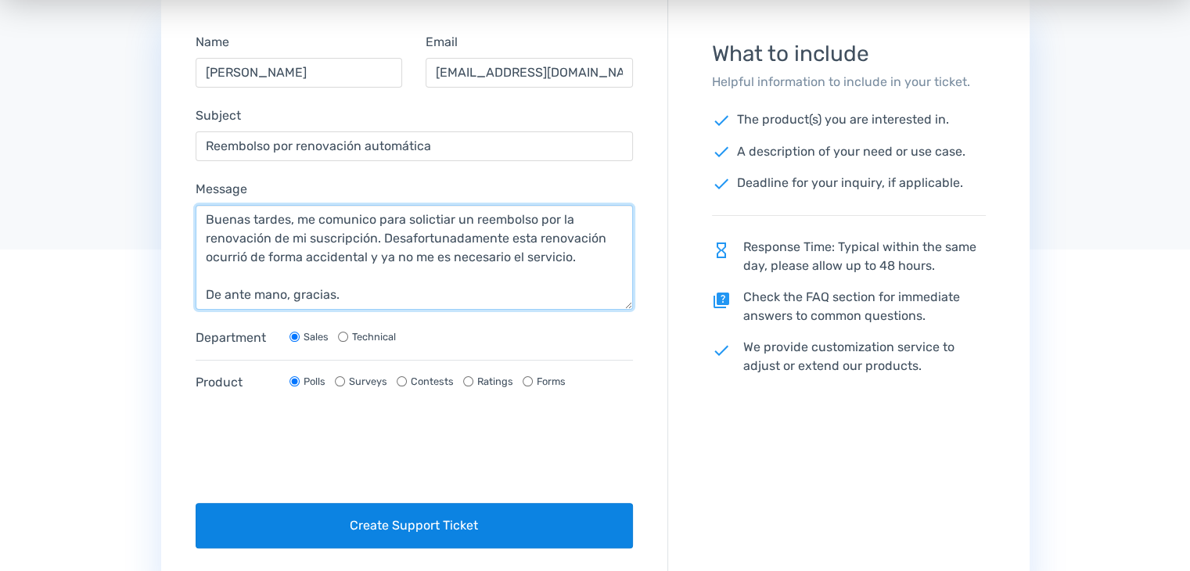
type textarea "Buenas tardes, me comunico para solictiar un reembolso por la renovación de mi …"
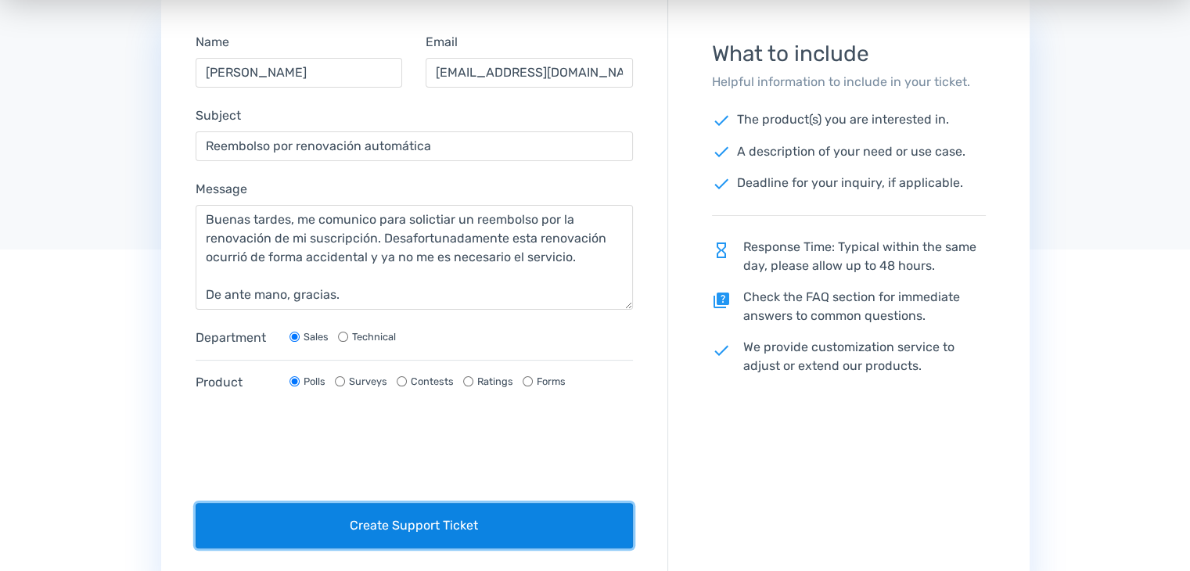
click at [394, 529] on button "Create Support Ticket" at bounding box center [415, 525] width 438 height 45
